Goal: Information Seeking & Learning: Learn about a topic

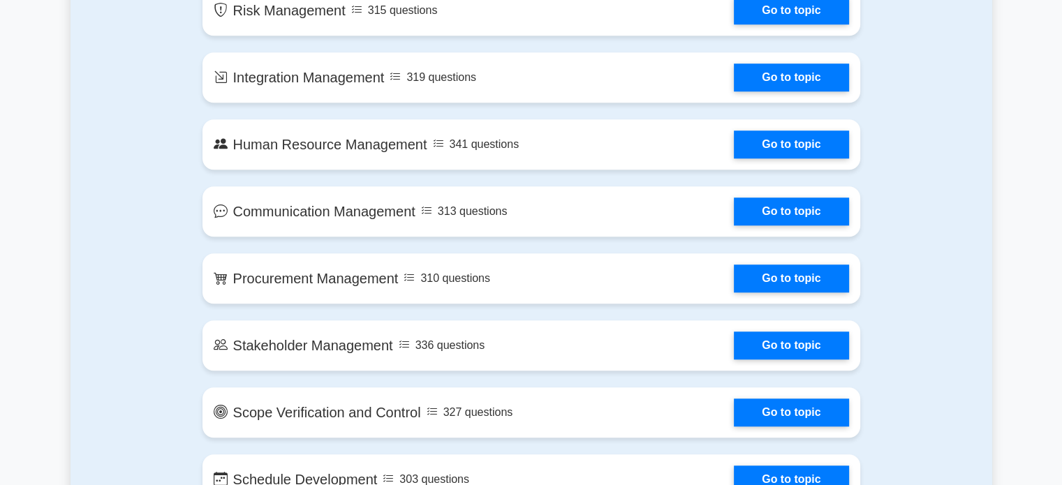
scroll to position [1111, 0]
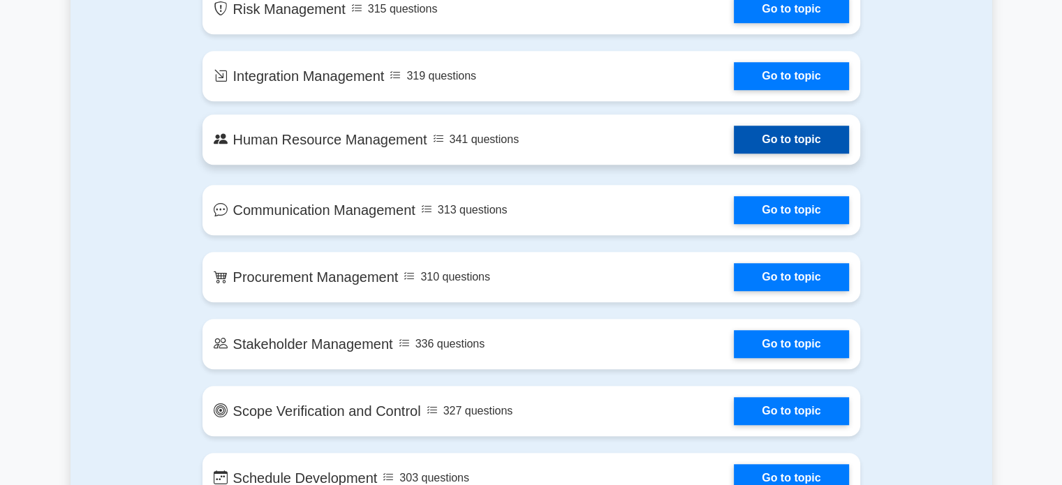
click at [813, 150] on link "Go to topic" at bounding box center [791, 140] width 114 height 28
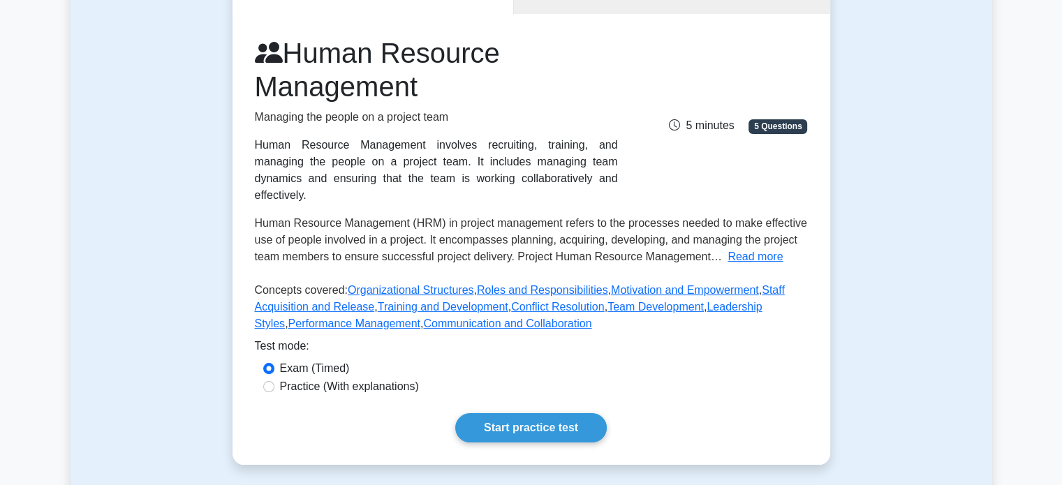
scroll to position [162, 0]
click at [357, 378] on label "Practice (With explanations)" at bounding box center [349, 386] width 139 height 17
click at [274, 380] on input "Practice (With explanations)" at bounding box center [268, 385] width 11 height 11
radio input "true"
click at [524, 413] on link "Start practice test" at bounding box center [530, 427] width 151 height 29
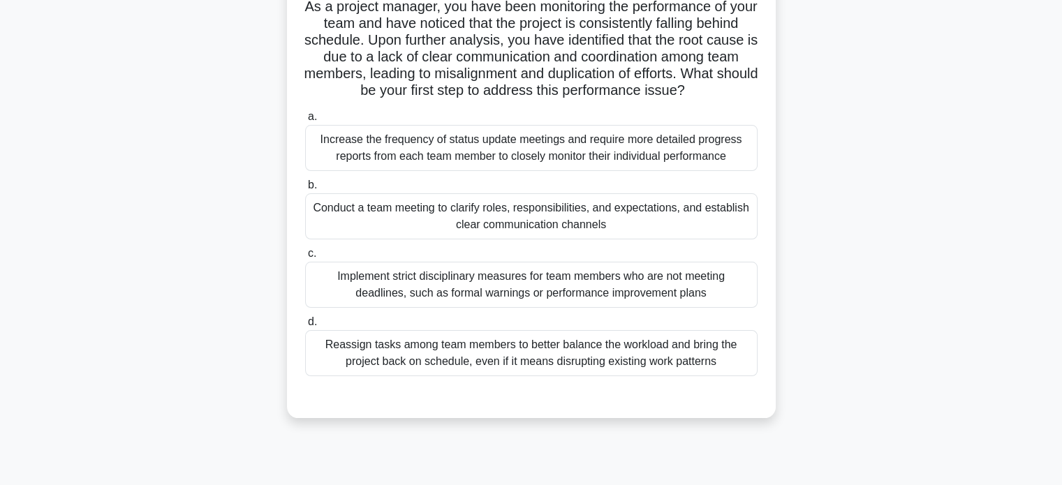
scroll to position [103, 0]
click at [553, 239] on div "Conduct a team meeting to clarify roles, responsibilities, and expectations, an…" at bounding box center [531, 216] width 452 height 46
click at [305, 189] on input "b. Conduct a team meeting to clarify roles, responsibilities, and expectations,…" at bounding box center [305, 184] width 0 height 9
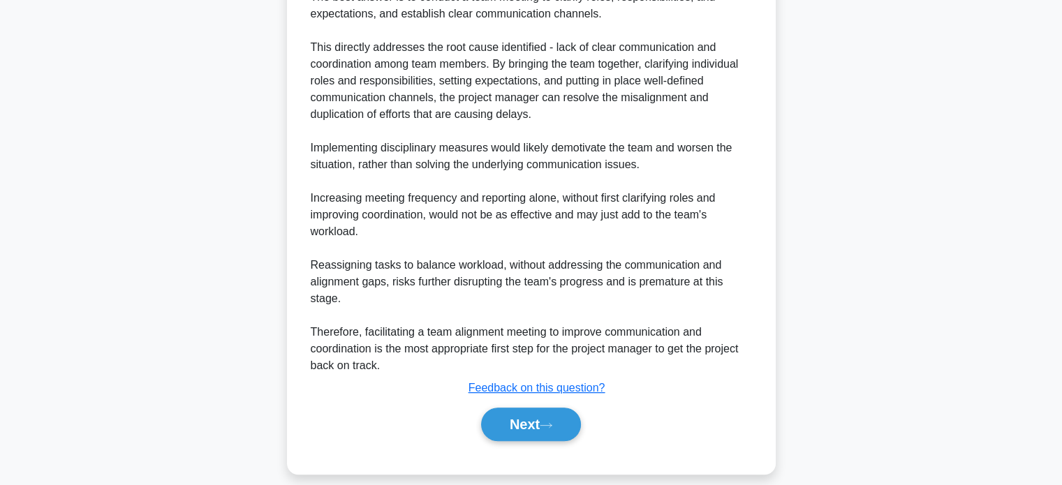
scroll to position [544, 0]
click at [530, 442] on button "Next" at bounding box center [531, 425] width 100 height 34
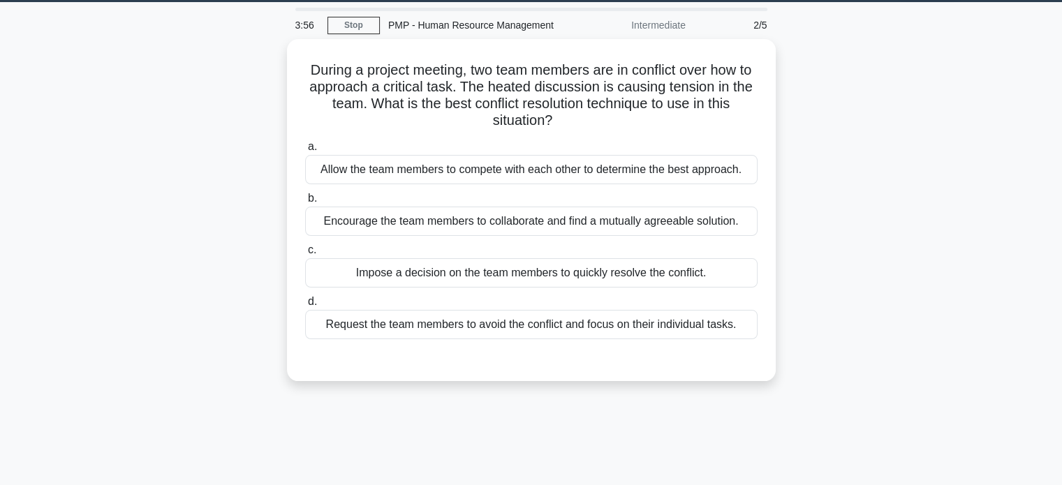
scroll to position [40, 0]
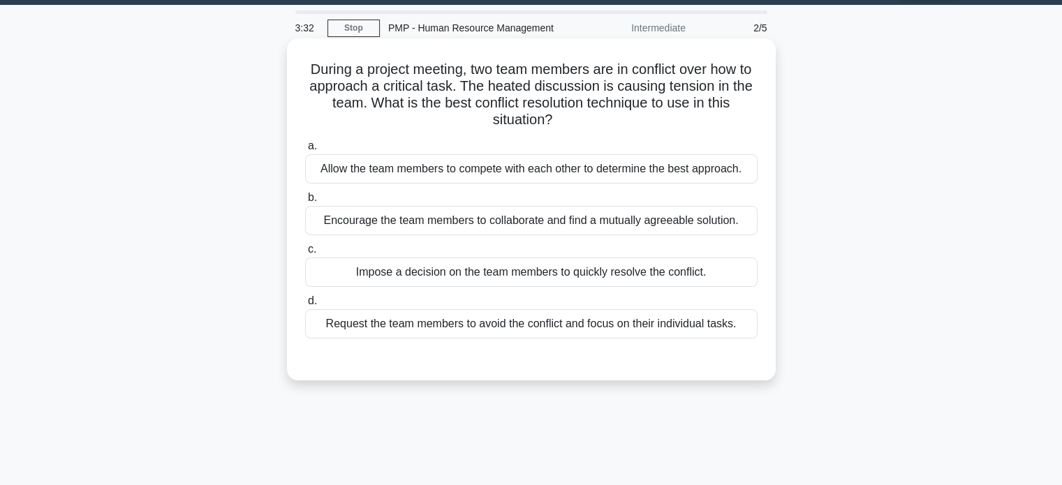
click at [432, 284] on div "Impose a decision on the team members to quickly resolve the conflict." at bounding box center [531, 272] width 452 height 29
click at [305, 254] on input "c. Impose a decision on the team members to quickly resolve the conflict." at bounding box center [305, 249] width 0 height 9
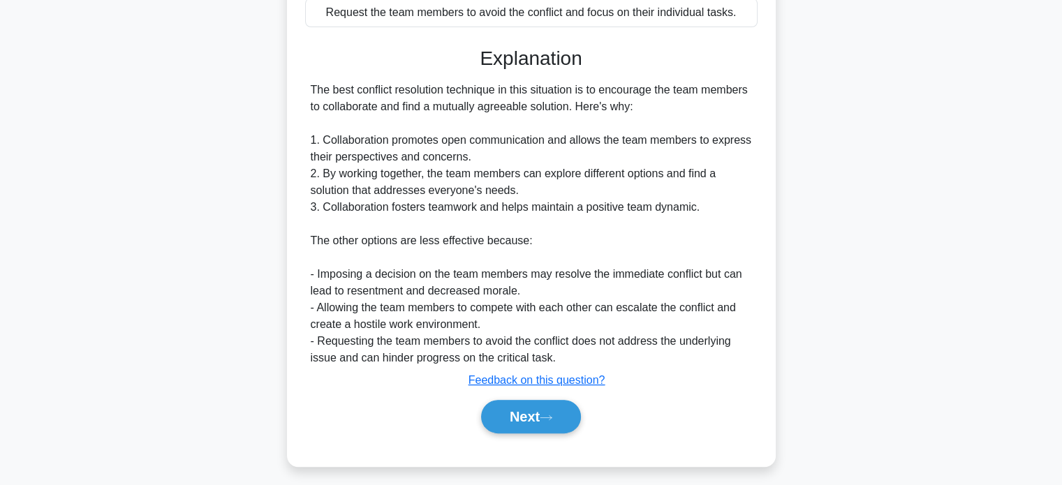
scroll to position [353, 0]
click at [524, 417] on button "Next" at bounding box center [531, 416] width 100 height 34
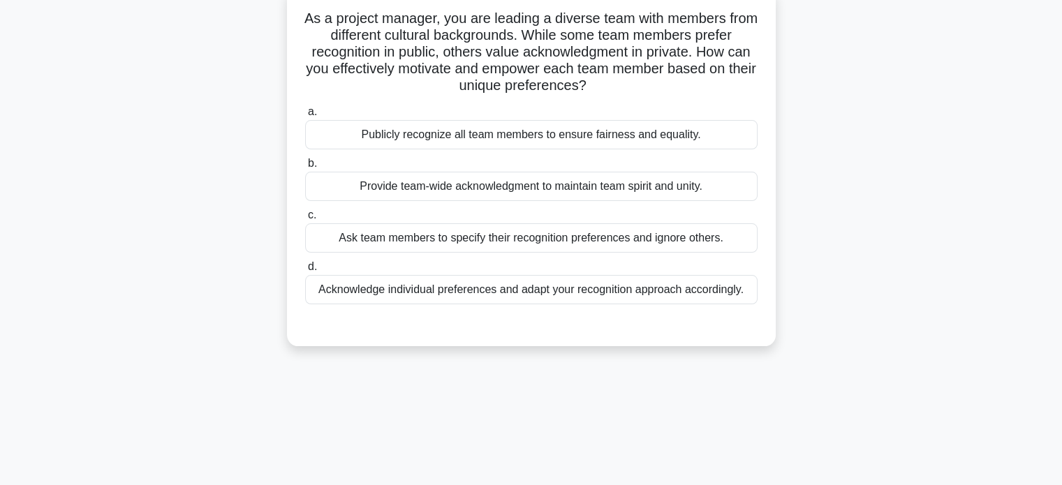
scroll to position [91, 0]
click at [495, 291] on div "Acknowledge individual preferences and adapt your recognition approach accordin…" at bounding box center [531, 288] width 452 height 29
click at [305, 271] on input "d. Acknowledge individual preferences and adapt your recognition approach accor…" at bounding box center [305, 266] width 0 height 9
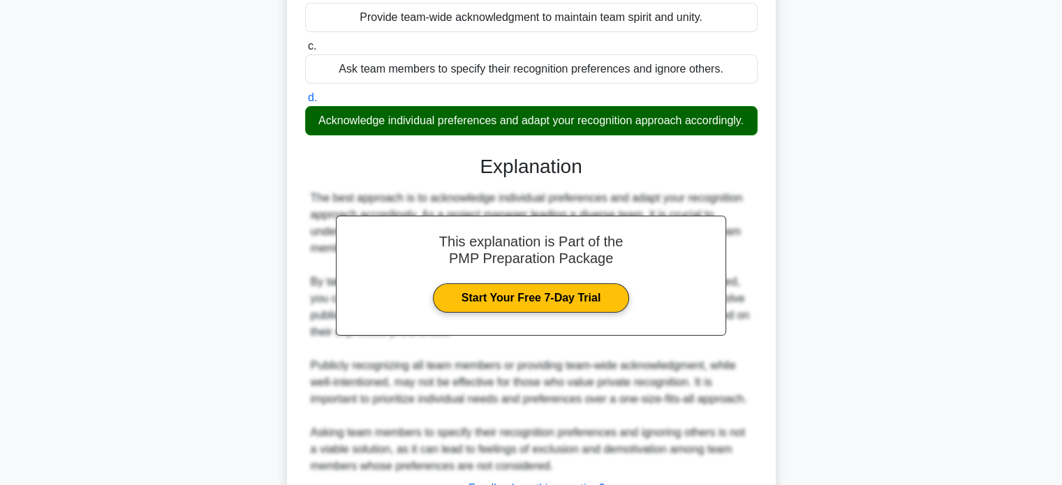
scroll to position [374, 0]
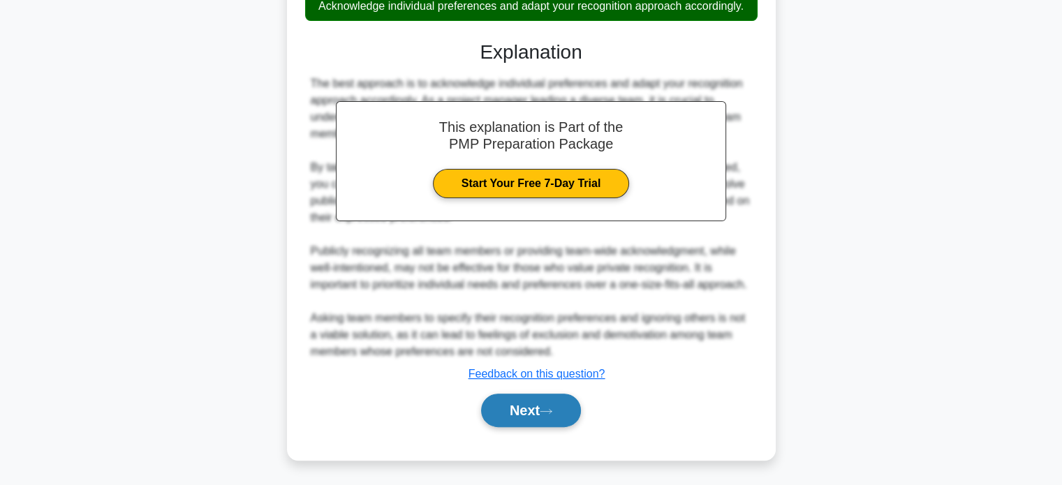
click at [517, 409] on button "Next" at bounding box center [531, 411] width 100 height 34
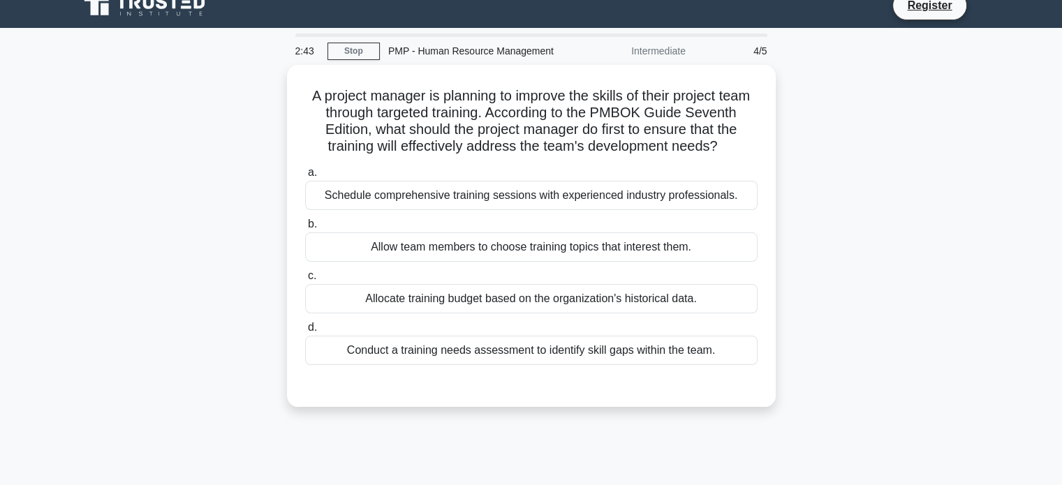
scroll to position [17, 0]
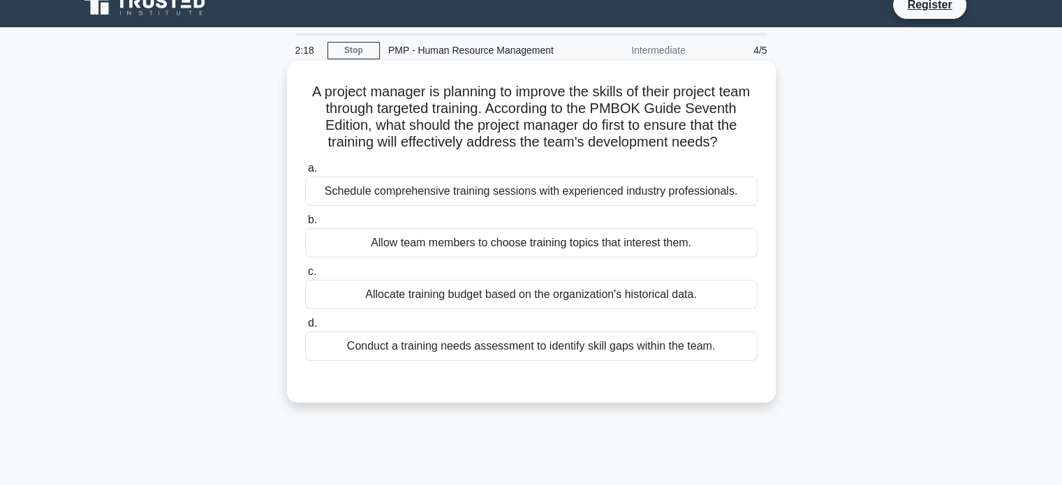
click at [438, 248] on div "Allow team members to choose training topics that interest them." at bounding box center [531, 242] width 452 height 29
click at [305, 225] on input "b. Allow team members to choose training topics that interest them." at bounding box center [305, 220] width 0 height 9
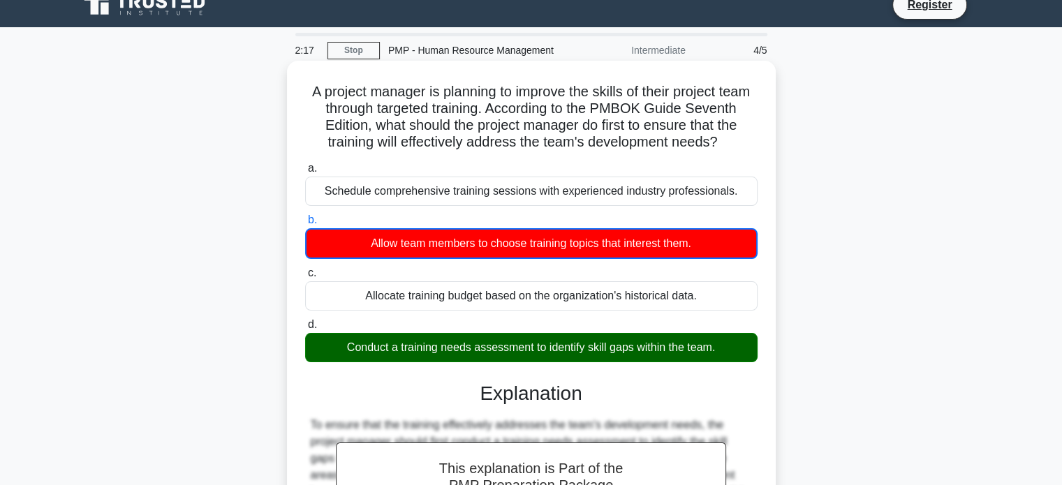
scroll to position [269, 0]
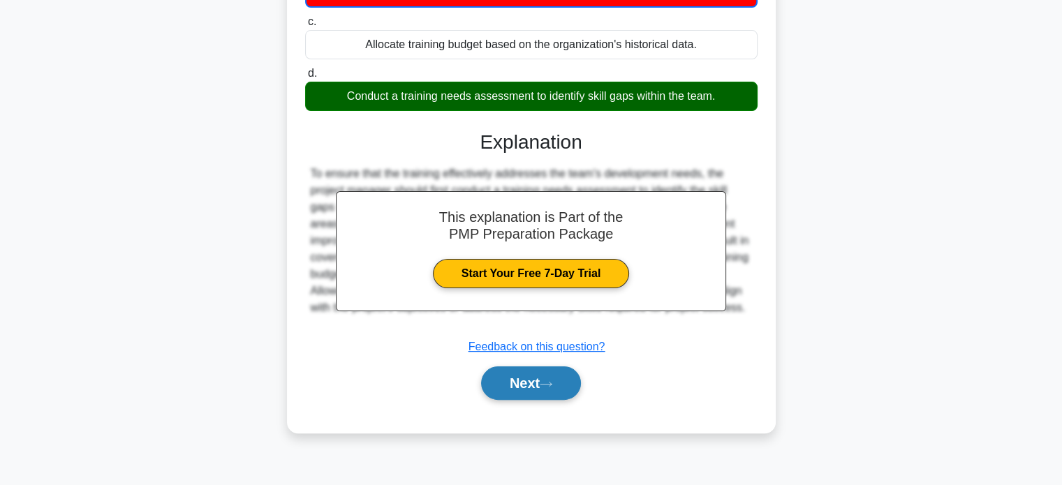
click at [499, 399] on button "Next" at bounding box center [531, 383] width 100 height 34
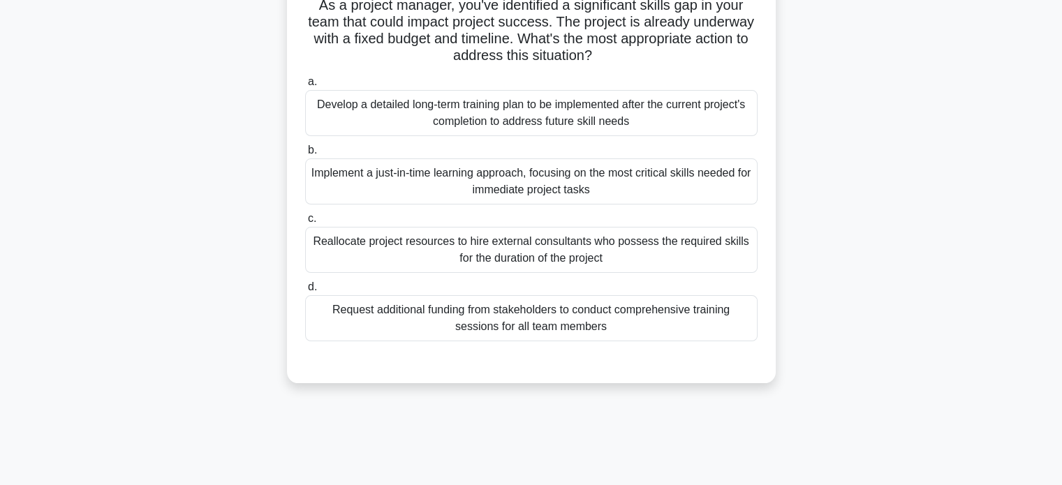
scroll to position [109, 0]
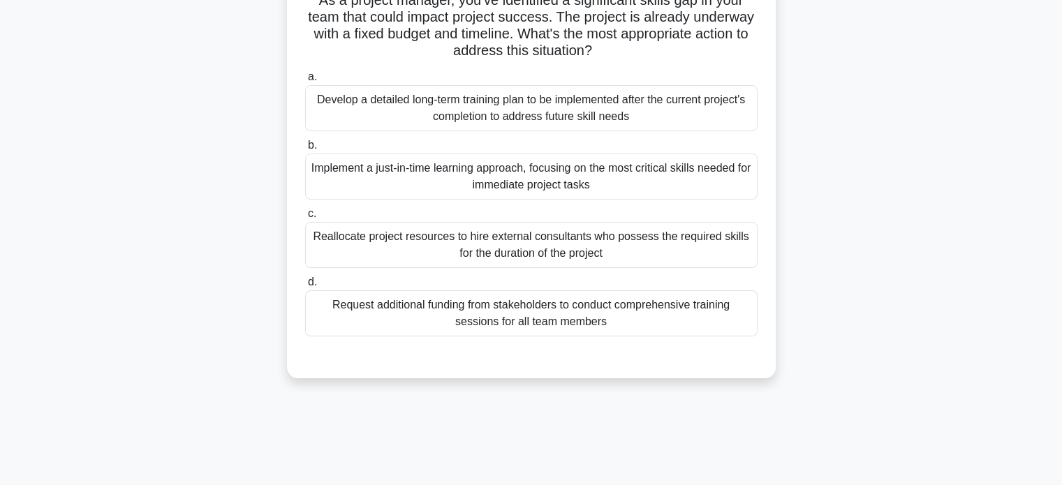
click at [469, 172] on div "Implement a just-in-time learning approach, focusing on the most critical skill…" at bounding box center [531, 177] width 452 height 46
click at [305, 150] on input "b. Implement a just-in-time learning approach, focusing on the most critical sk…" at bounding box center [305, 145] width 0 height 9
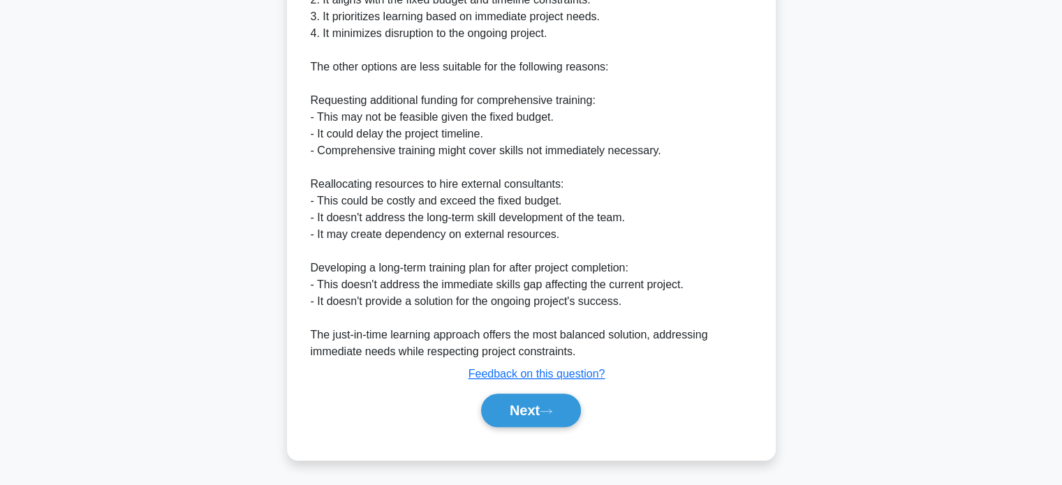
scroll to position [592, 0]
click at [511, 410] on button "Next" at bounding box center [531, 411] width 100 height 34
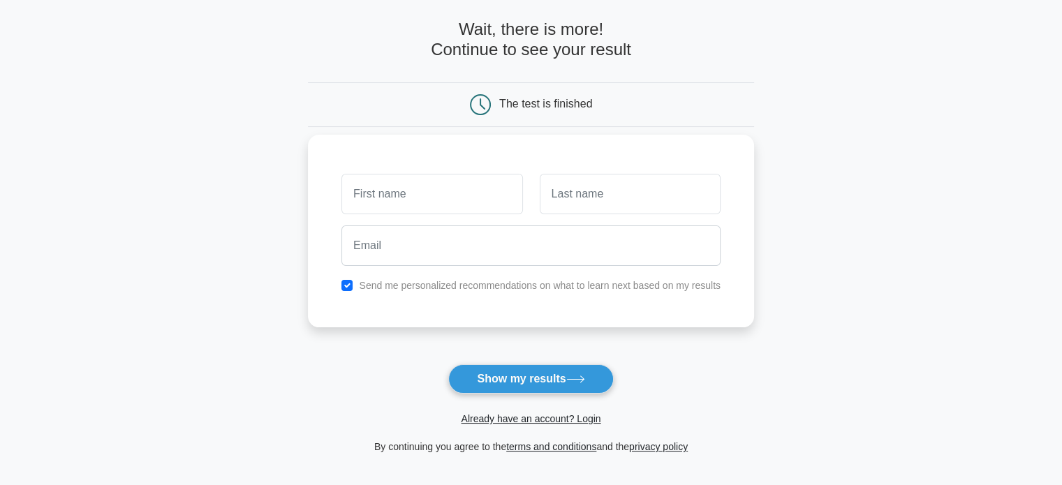
scroll to position [81, 0]
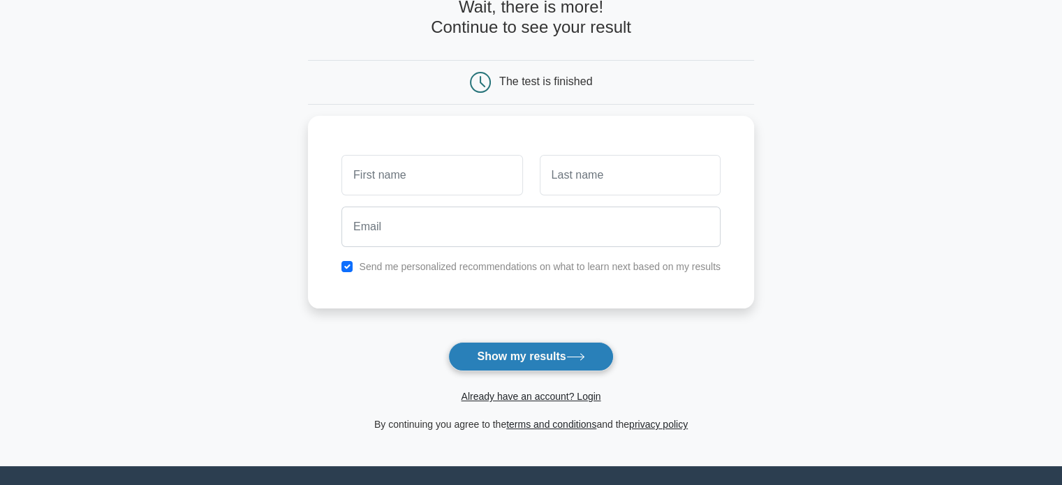
click at [533, 347] on button "Show my results" at bounding box center [530, 356] width 165 height 29
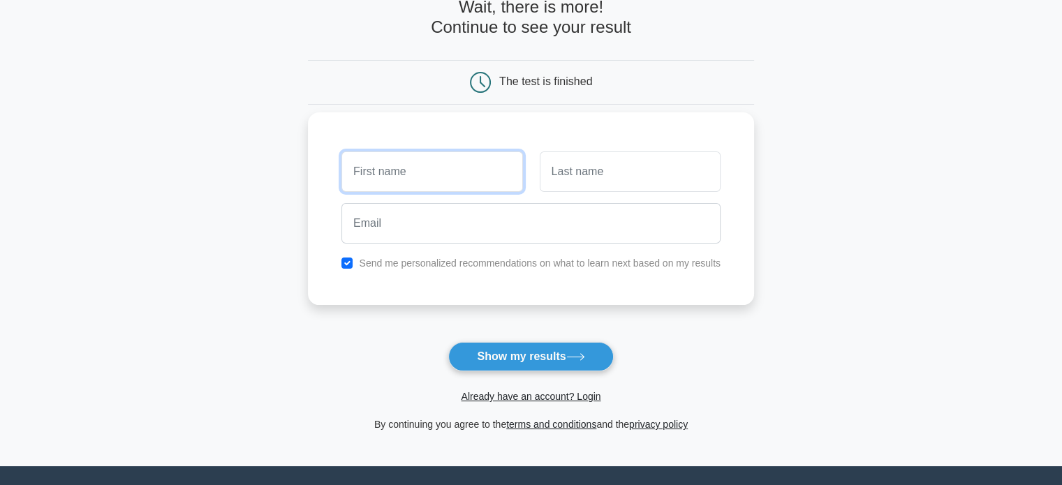
click at [446, 179] on input "text" at bounding box center [431, 171] width 181 height 40
type input "Elya"
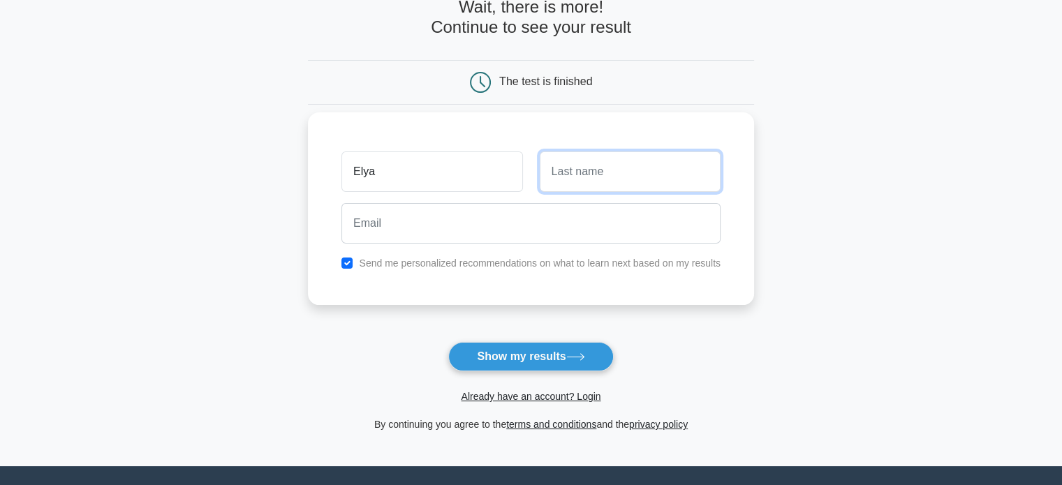
click at [559, 186] on input "text" at bounding box center [630, 171] width 181 height 40
type input "Jaghinyan"
click at [559, 198] on div at bounding box center [531, 224] width 396 height 52
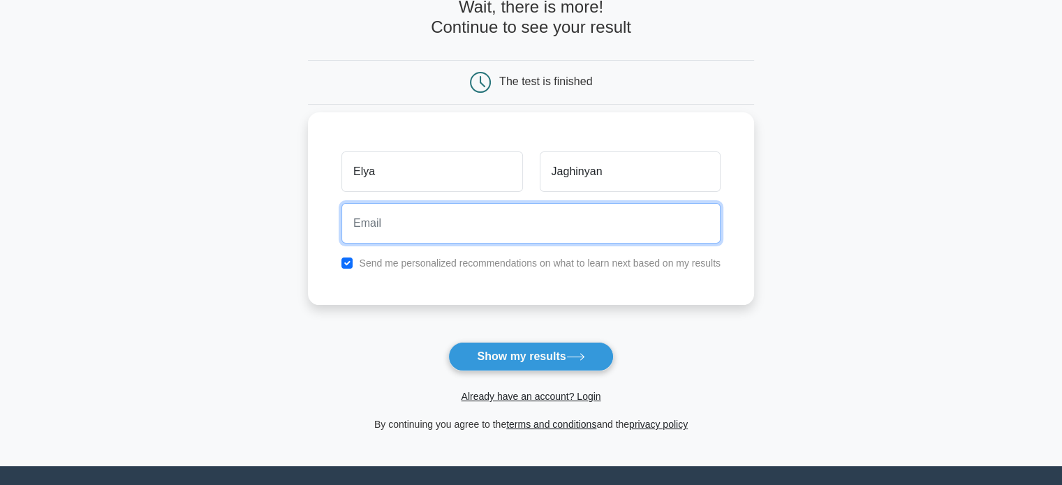
click at [565, 226] on input "email" at bounding box center [530, 223] width 379 height 40
type input "jaghinyane@gmail.com"
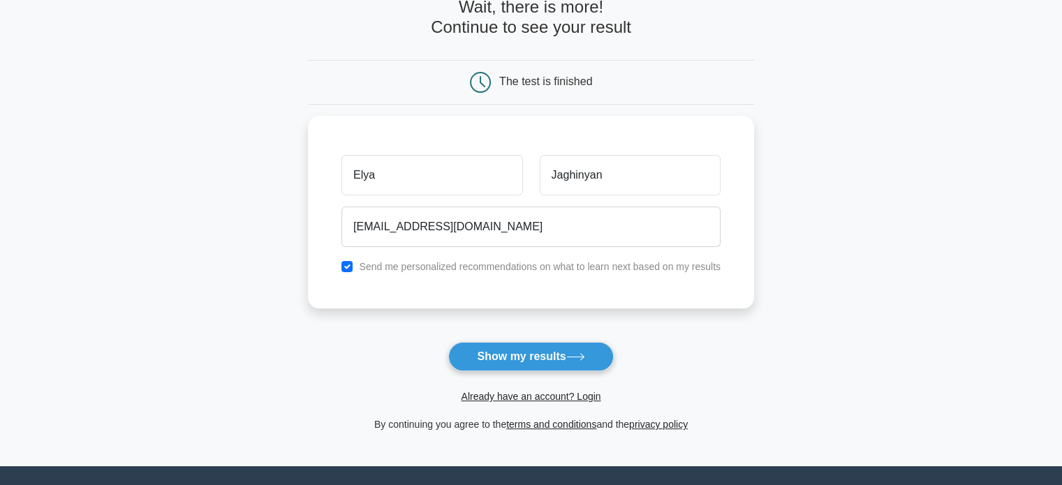
click at [536, 335] on form "Wait, there is more! Continue to see your result The test is finished Elya" at bounding box center [531, 215] width 446 height 436
click at [542, 350] on button "Show my results" at bounding box center [530, 356] width 165 height 29
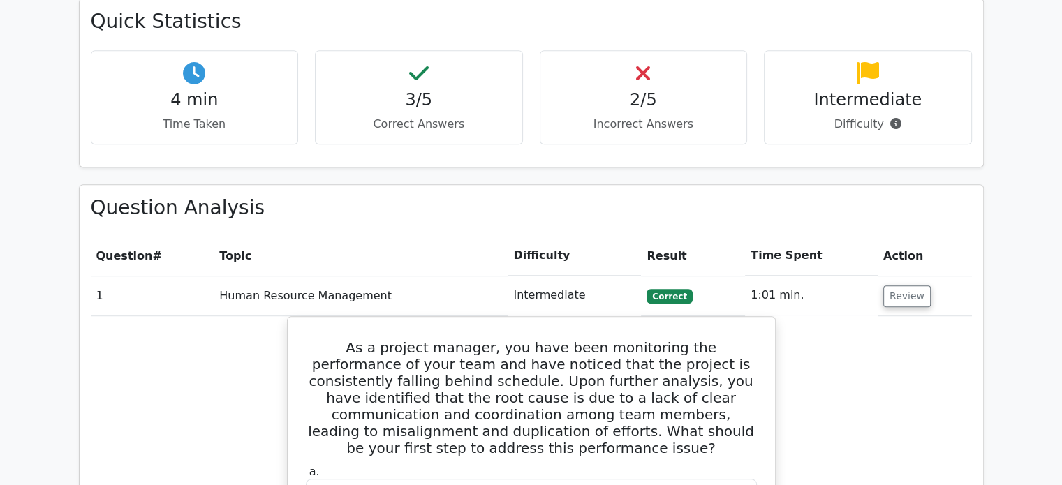
scroll to position [871, 0]
